Goal: Information Seeking & Learning: Find specific fact

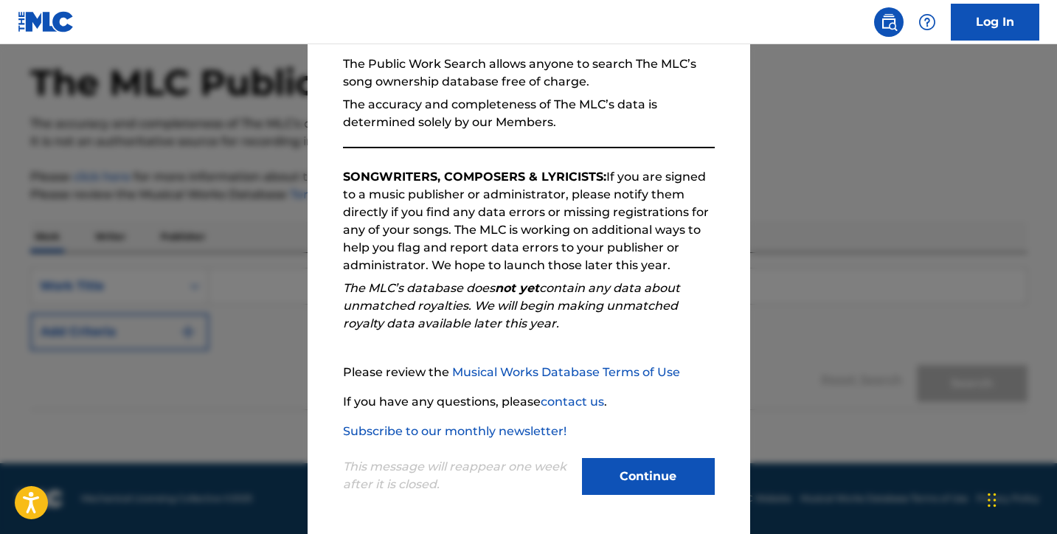
scroll to position [141, 0]
click at [609, 487] on button "Continue" at bounding box center [648, 476] width 133 height 37
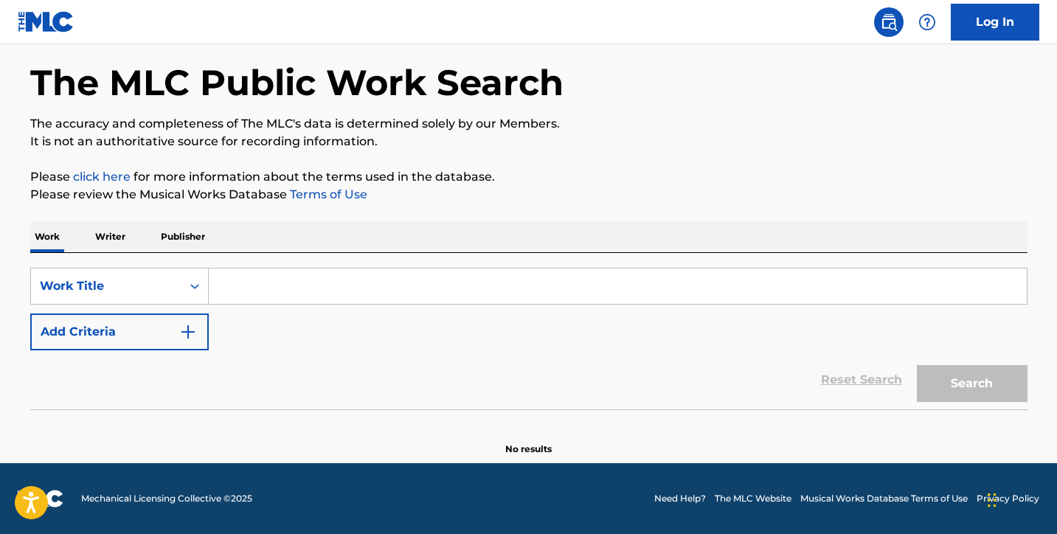
click at [231, 293] on input "Search Form" at bounding box center [618, 286] width 818 height 35
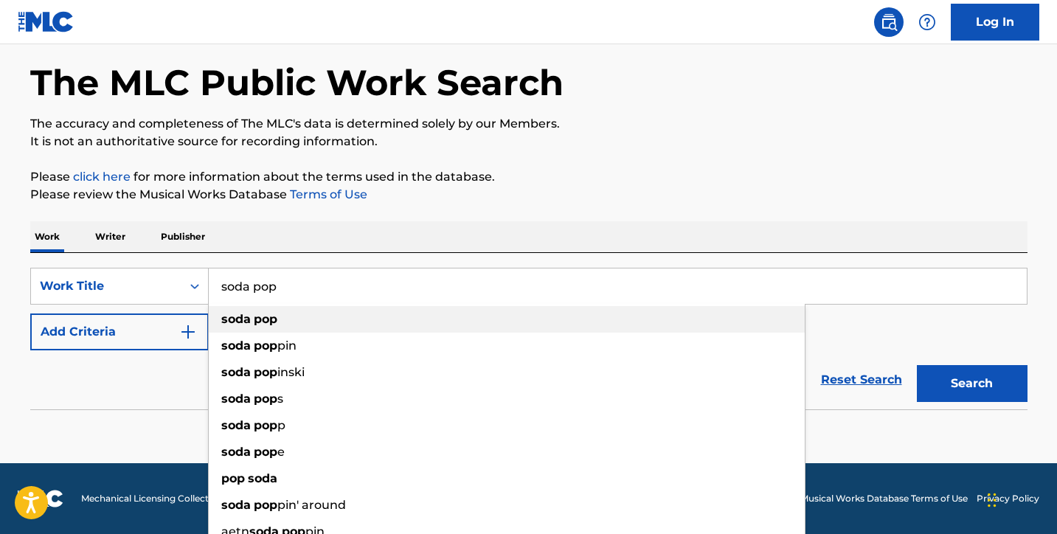
type input "soda pop"
click at [238, 314] on strong "soda" at bounding box center [236, 319] width 30 height 14
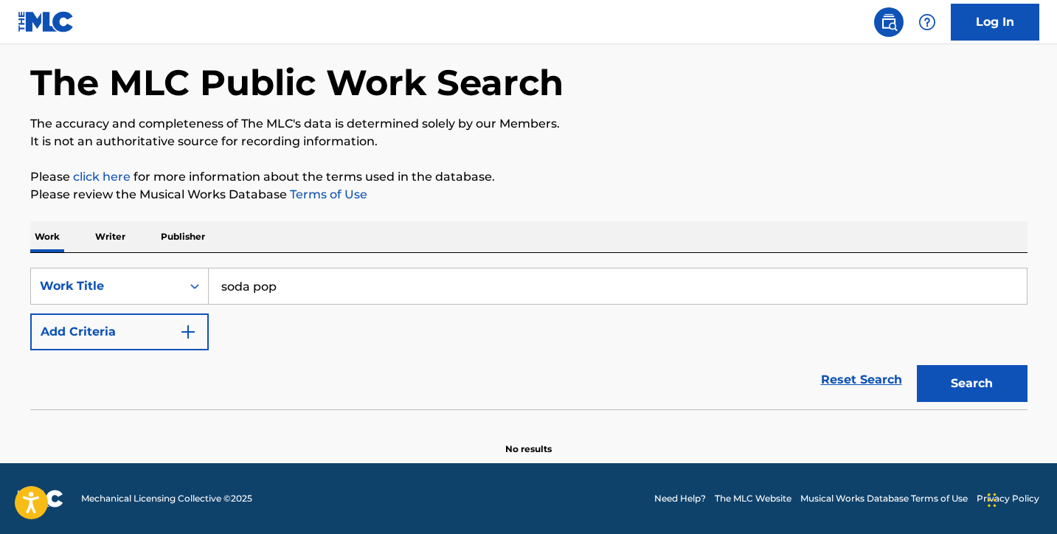
click at [168, 333] on button "Add Criteria" at bounding box center [119, 332] width 179 height 37
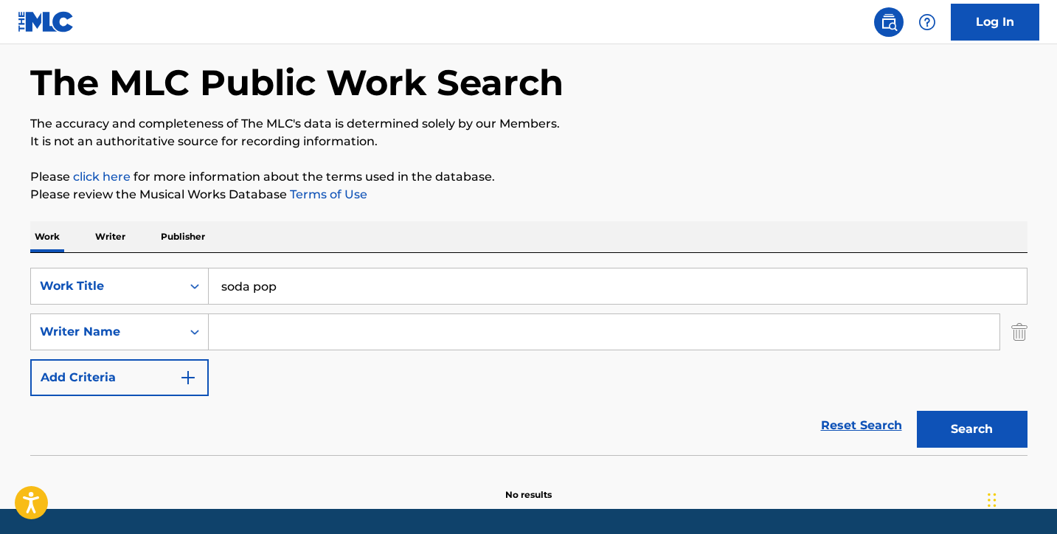
click at [243, 330] on input "Search Form" at bounding box center [604, 331] width 791 height 35
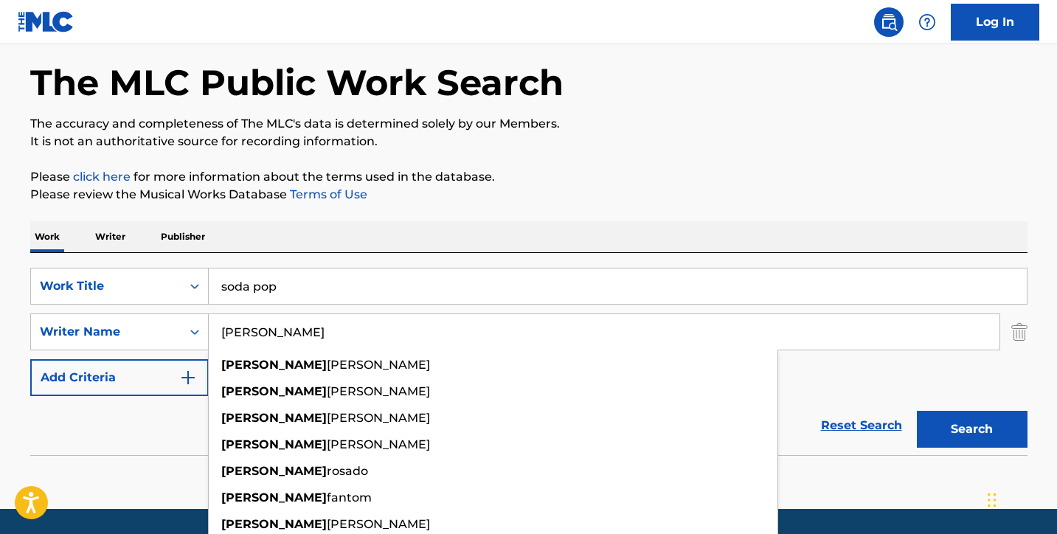
click at [972, 429] on button "Search" at bounding box center [972, 429] width 111 height 37
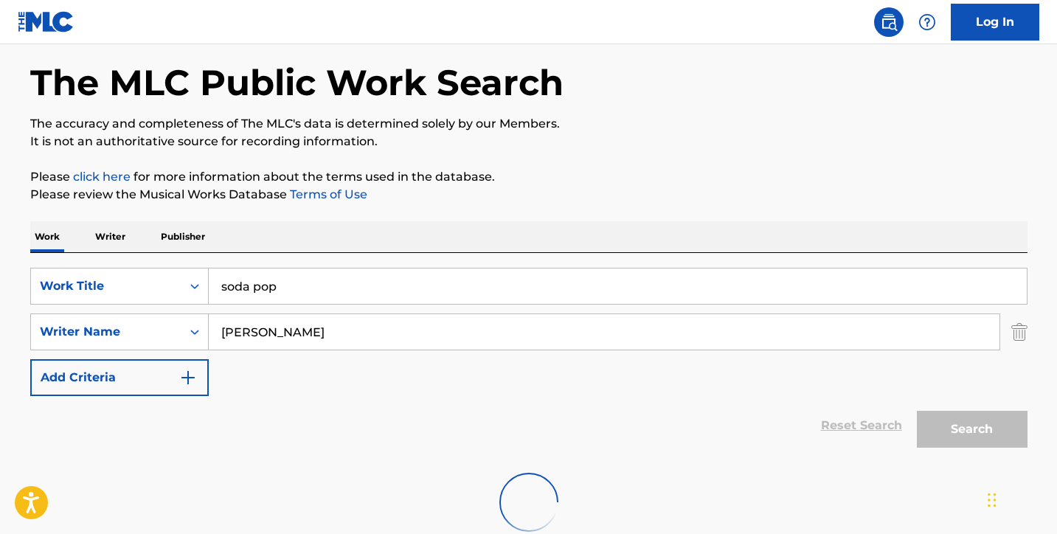
click at [601, 126] on p "The accuracy and completeness of The MLC's data is determined solely by our Mem…" at bounding box center [529, 124] width 998 height 18
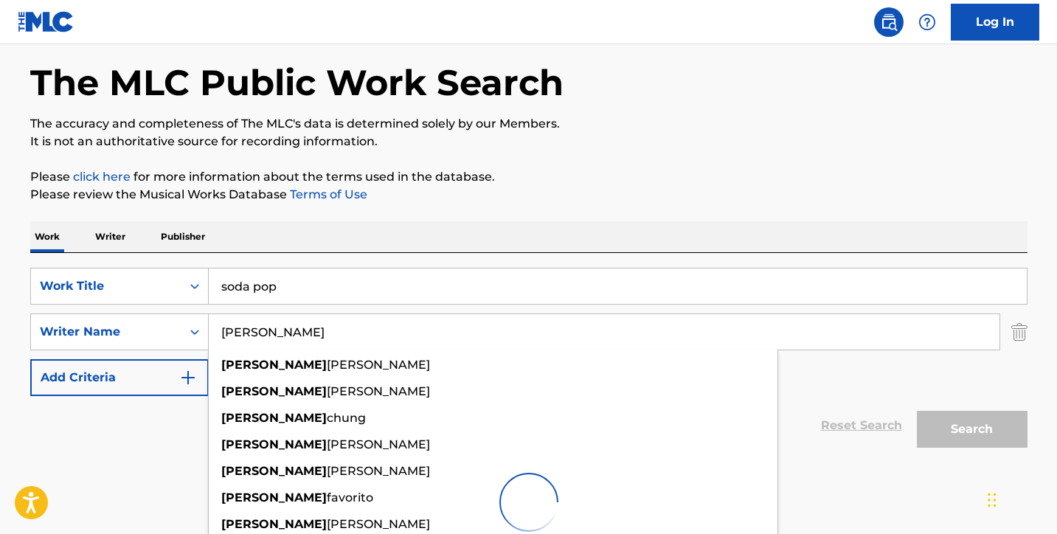
type input "[PERSON_NAME]"
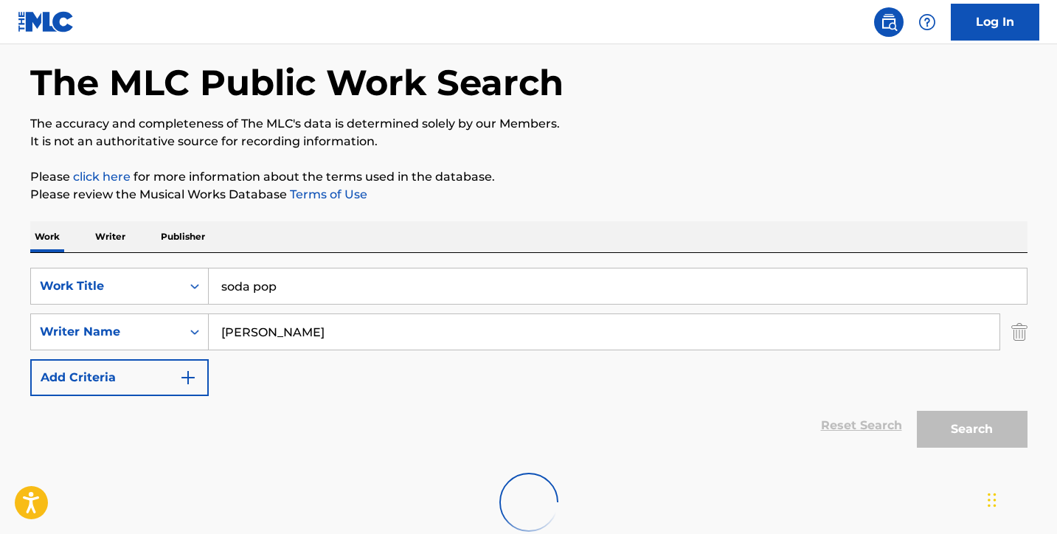
click at [526, 146] on p "It is not an authoritative source for recording information." at bounding box center [529, 142] width 998 height 18
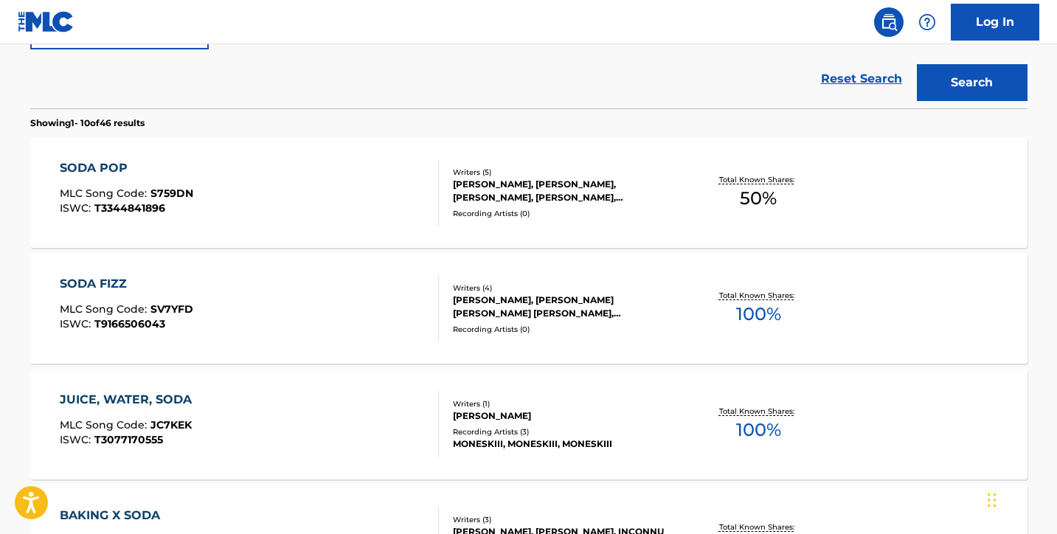
scroll to position [434, 0]
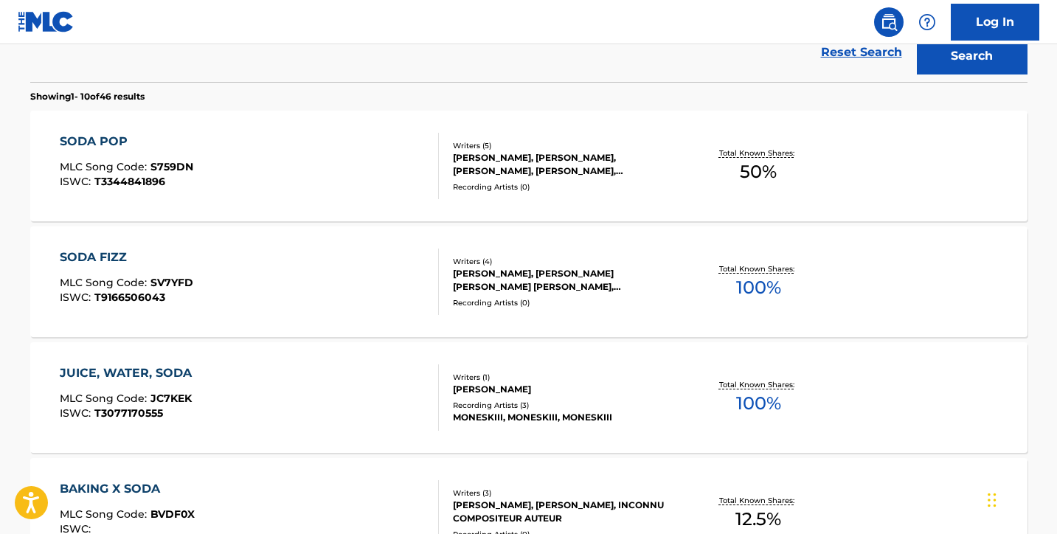
click at [315, 164] on div "SODA POP MLC Song Code : S759DN ISWC : T3344841896" at bounding box center [249, 166] width 379 height 66
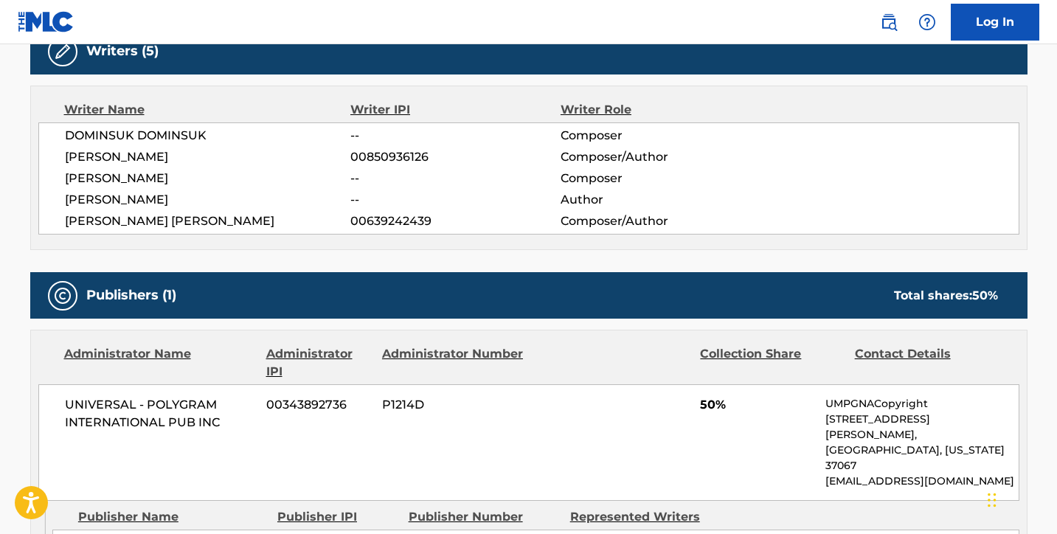
scroll to position [494, 0]
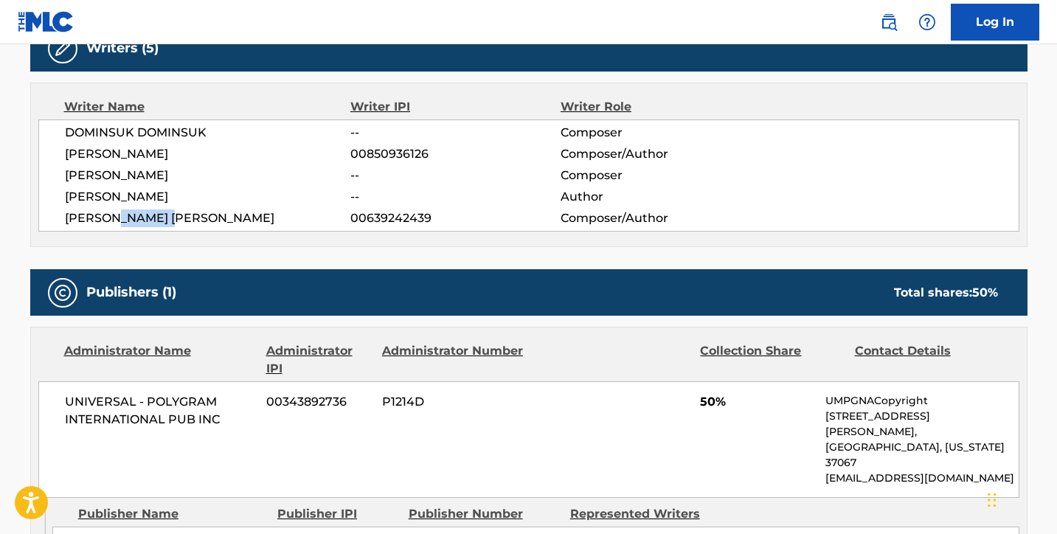
drag, startPoint x: 201, startPoint y: 213, endPoint x: 125, endPoint y: 218, distance: 76.2
click at [125, 218] on span "[PERSON_NAME] [PERSON_NAME]" at bounding box center [208, 219] width 286 height 18
copy span "[PERSON_NAME]"
